Goal: Information Seeking & Learning: Learn about a topic

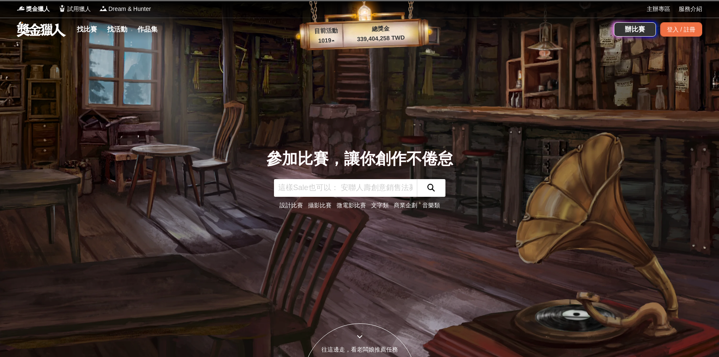
click at [363, 185] on input "text" at bounding box center [345, 188] width 143 height 18
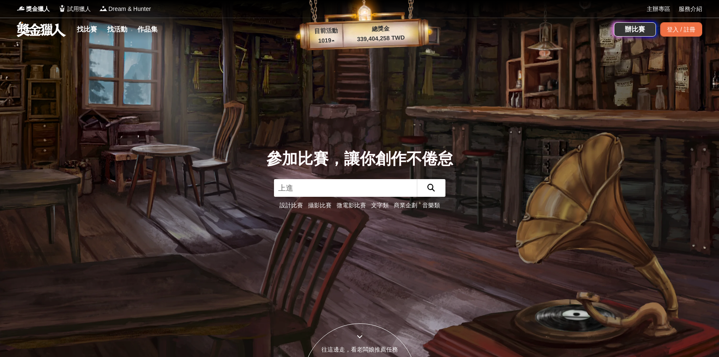
type input "[PERSON_NAME]"
click button "submit" at bounding box center [431, 188] width 29 height 18
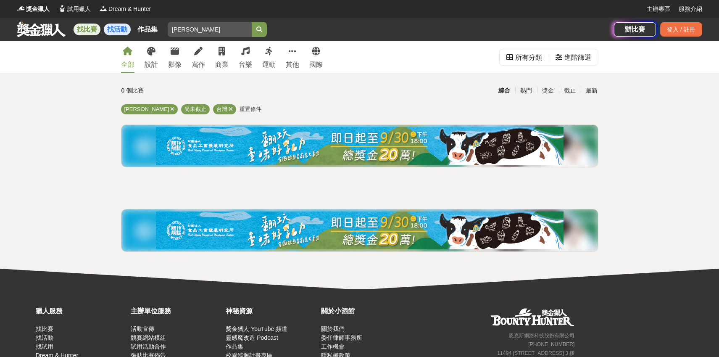
click at [119, 33] on link "找活動" at bounding box center [117, 30] width 27 height 12
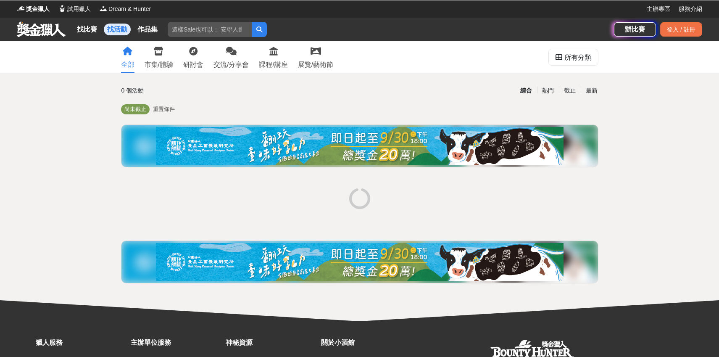
click at [212, 29] on input "[PERSON_NAME]" at bounding box center [210, 29] width 84 height 15
click at [261, 30] on icon "submit" at bounding box center [260, 29] width 6 height 6
